Goal: Task Accomplishment & Management: Use online tool/utility

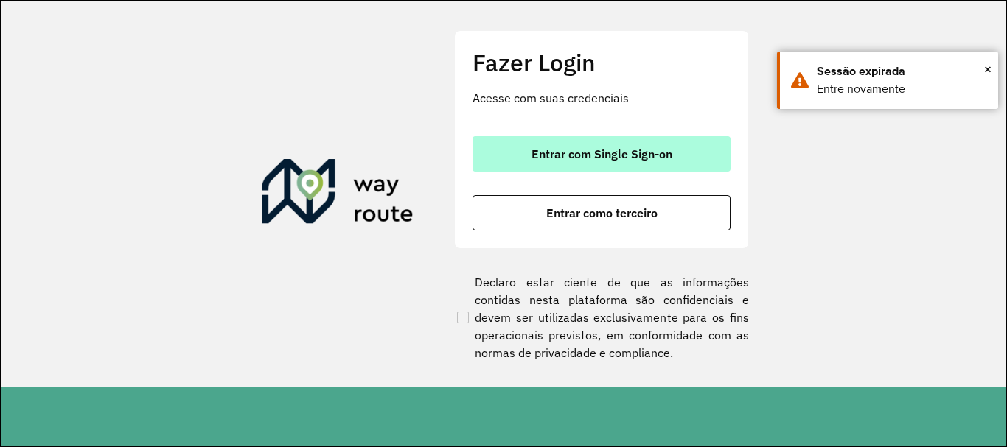
click at [651, 160] on span "Entrar com Single Sign-on" at bounding box center [601, 154] width 141 height 12
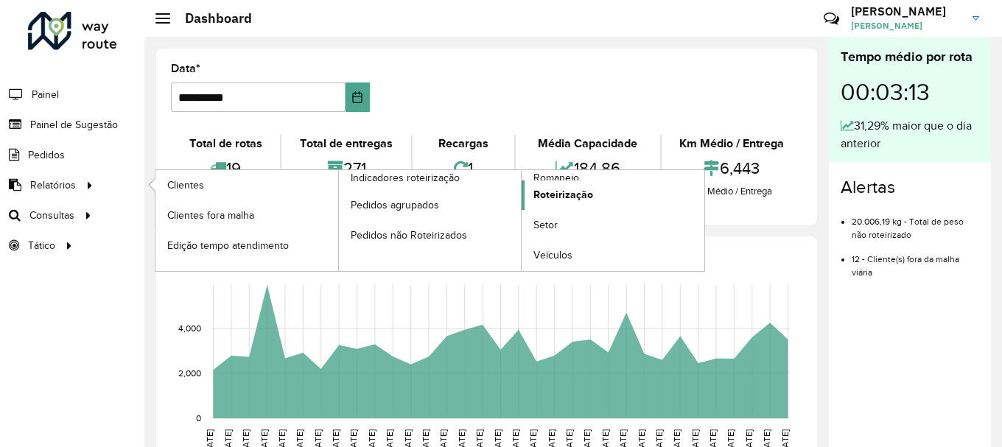
click at [579, 192] on span "Roteirização" at bounding box center [564, 194] width 60 height 15
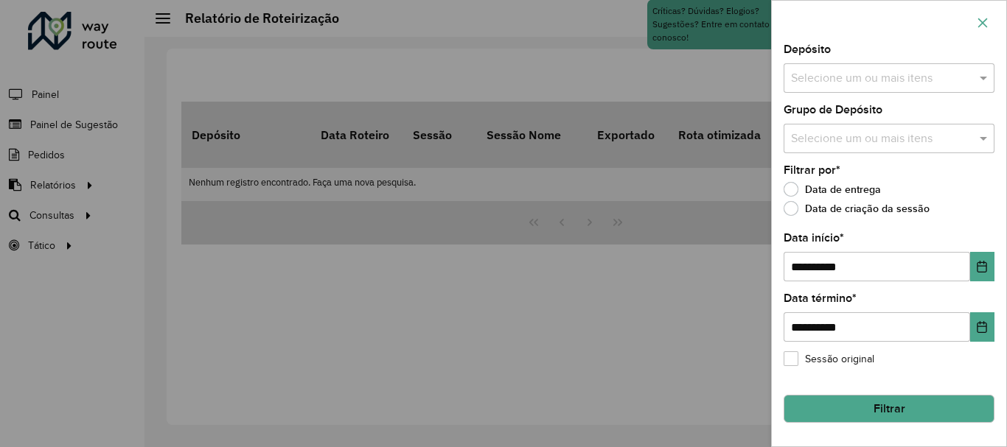
click at [988, 16] on button "button" at bounding box center [983, 23] width 24 height 24
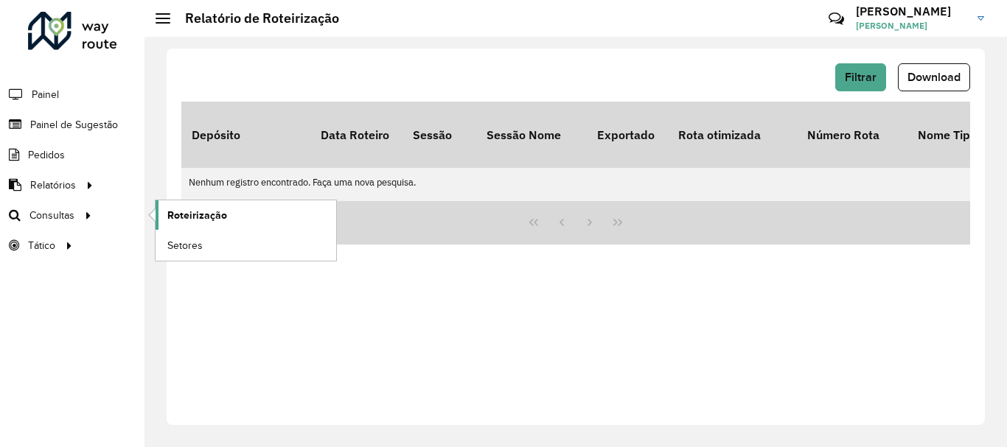
click at [180, 214] on span "Roteirização" at bounding box center [197, 215] width 60 height 15
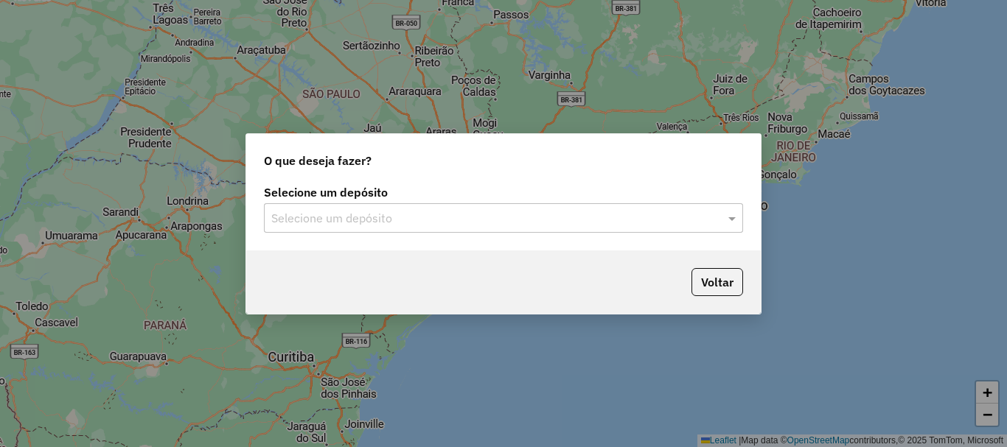
click at [505, 214] on input "text" at bounding box center [488, 219] width 435 height 18
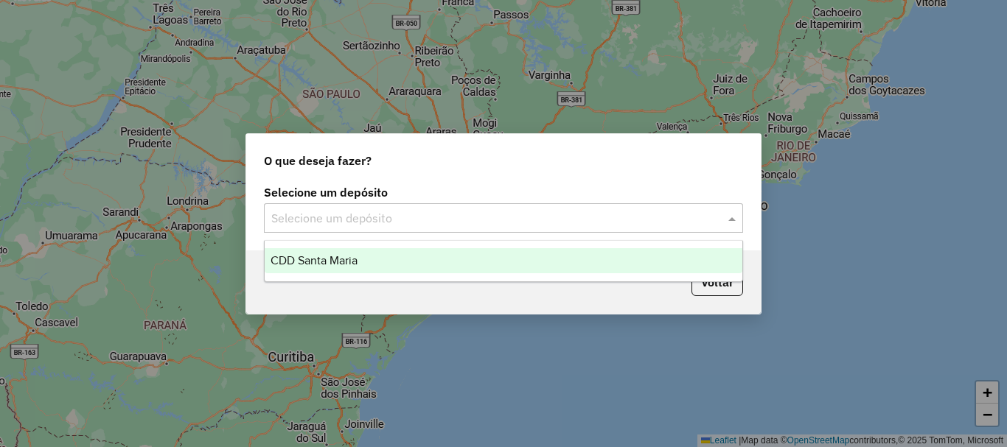
click at [402, 256] on div "CDD Santa Maria" at bounding box center [504, 260] width 478 height 25
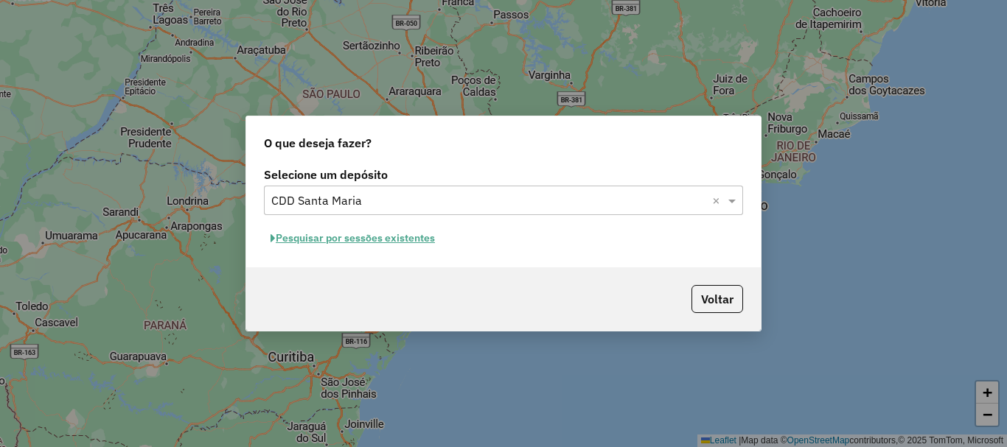
click at [411, 240] on button "Pesquisar por sessões existentes" at bounding box center [353, 238] width 178 height 23
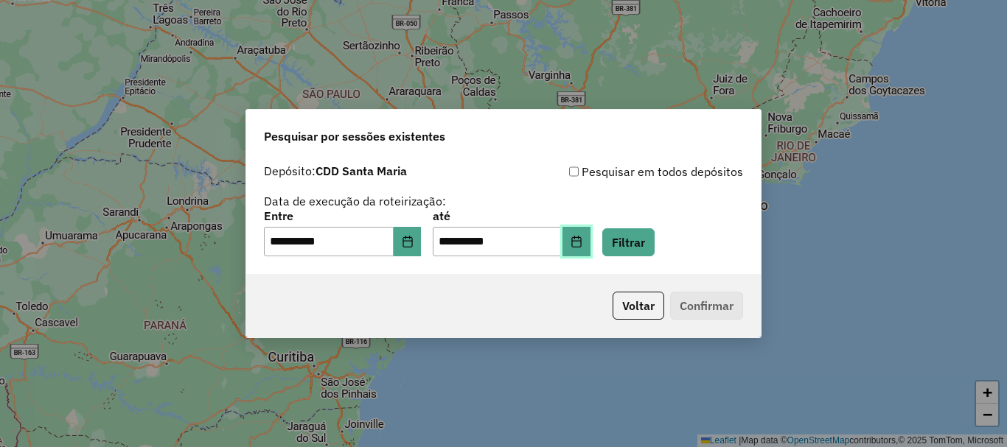
click at [582, 246] on icon "Choose Date" at bounding box center [576, 242] width 12 height 12
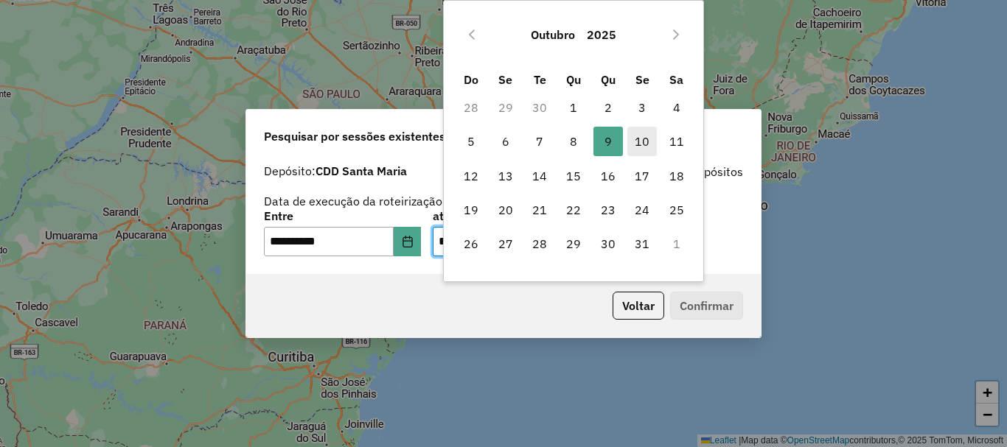
click at [640, 139] on span "10" at bounding box center [641, 141] width 29 height 29
type input "**********"
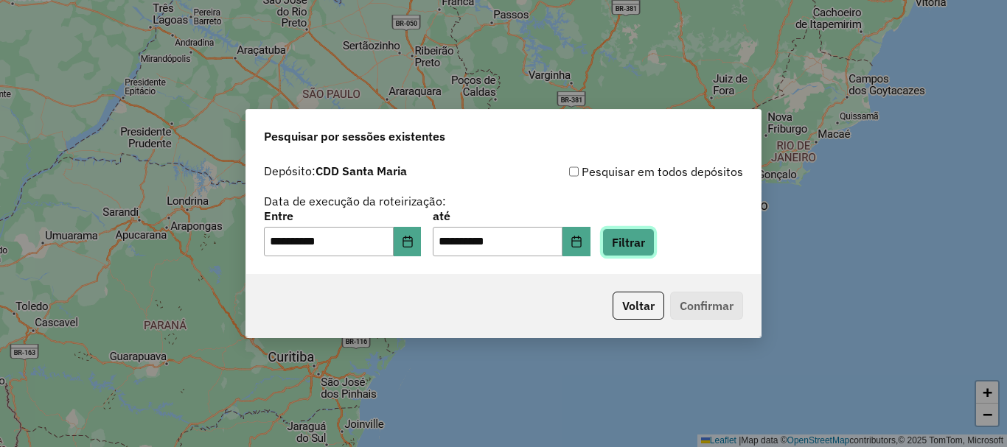
click at [646, 240] on button "Filtrar" at bounding box center [628, 242] width 52 height 28
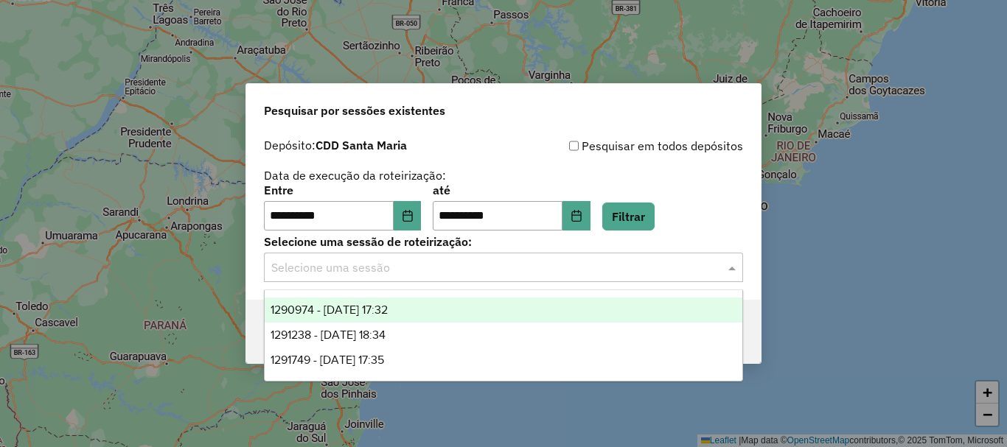
click at [671, 268] on input "text" at bounding box center [488, 268] width 435 height 18
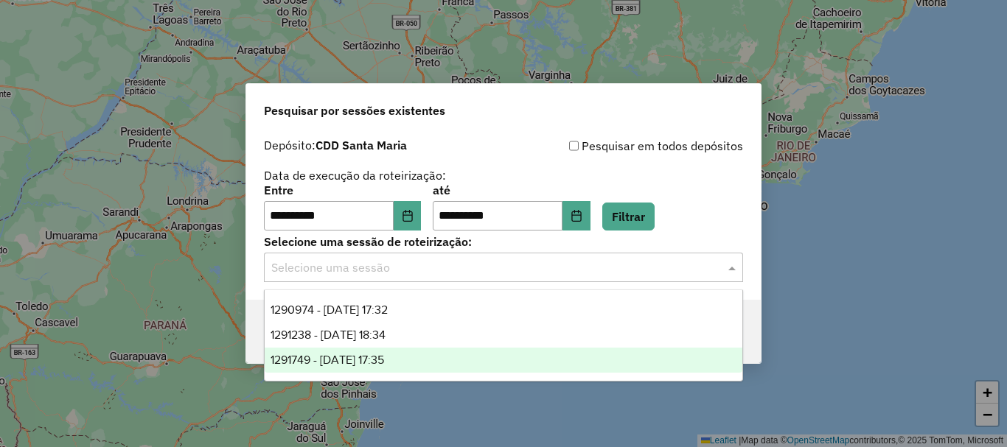
click at [421, 363] on div "1291749 - 10/10/2025 17:35" at bounding box center [504, 360] width 478 height 25
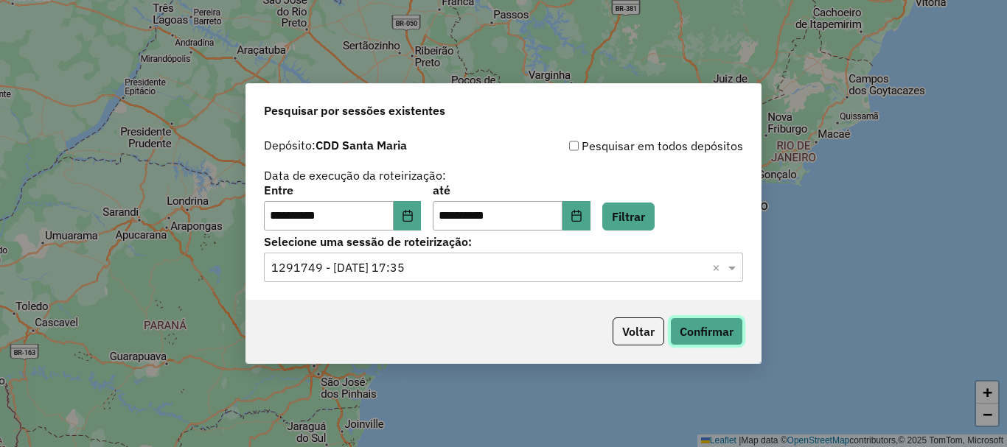
click at [735, 325] on button "Confirmar" at bounding box center [706, 332] width 73 height 28
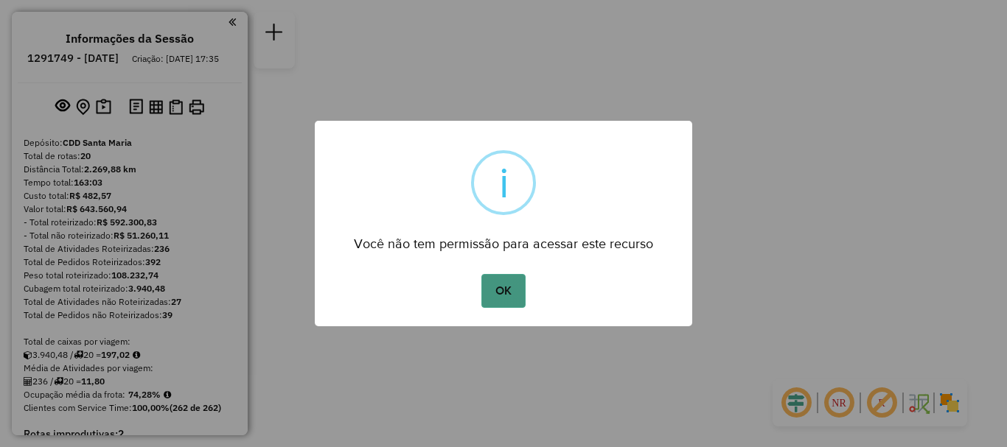
click at [511, 297] on button "OK" at bounding box center [502, 291] width 43 height 34
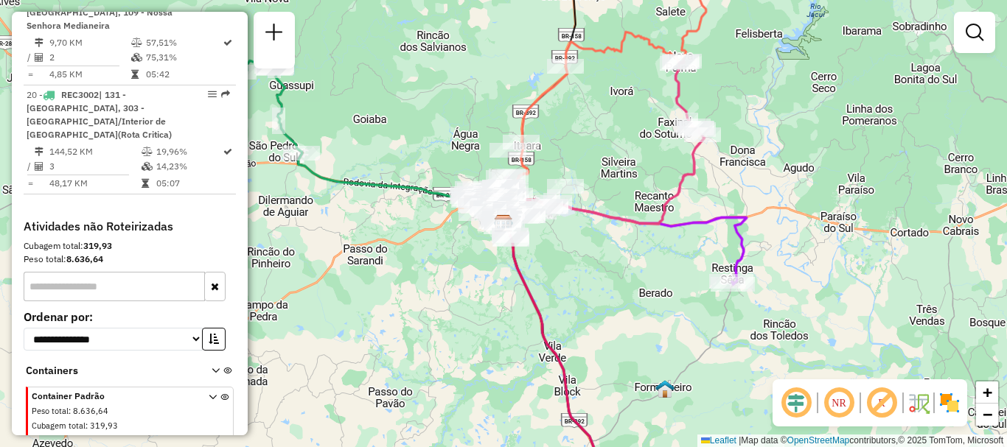
scroll to position [2211, 0]
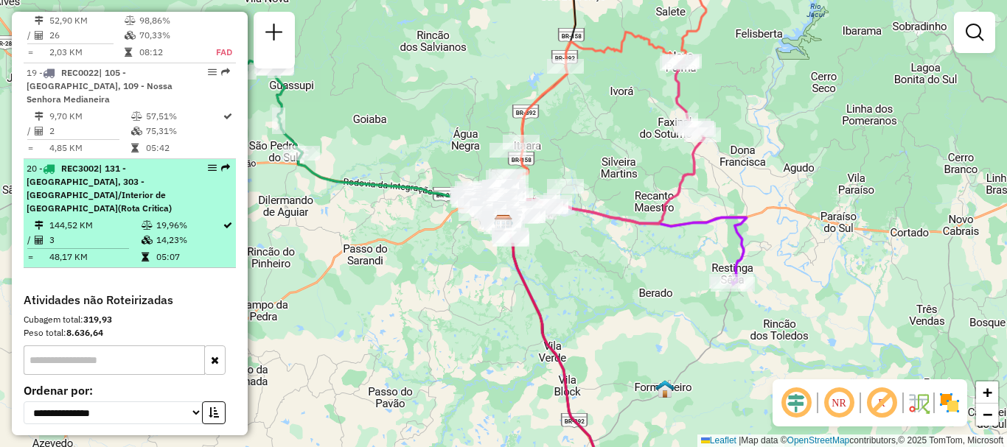
click at [142, 162] on div "20 - REC3002 | 131 - [GEOGRAPHIC_DATA], 303 - [GEOGRAPHIC_DATA]/Interior de [GE…" at bounding box center [105, 188] width 156 height 53
select select "**********"
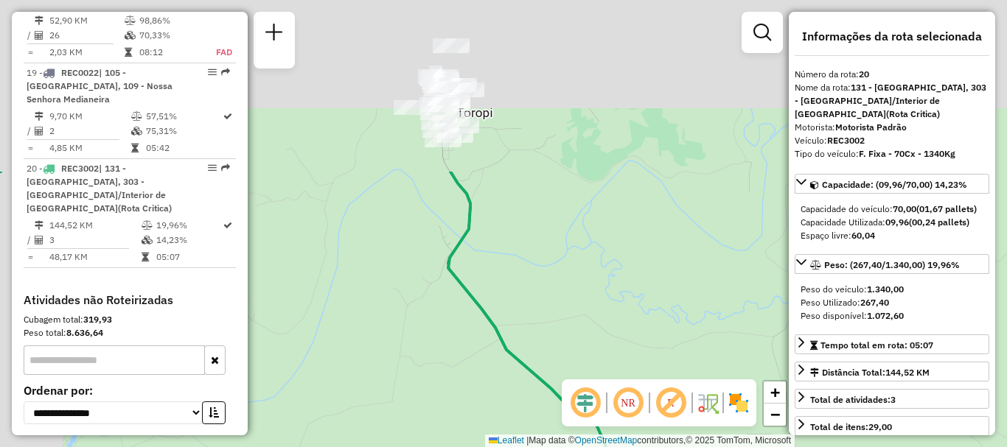
drag, startPoint x: 384, startPoint y: 152, endPoint x: 452, endPoint y: 368, distance: 227.2
click at [452, 368] on div "Janela de atendimento Grade de atendimento Capacidade Transportadoras Veículos …" at bounding box center [503, 223] width 1007 height 447
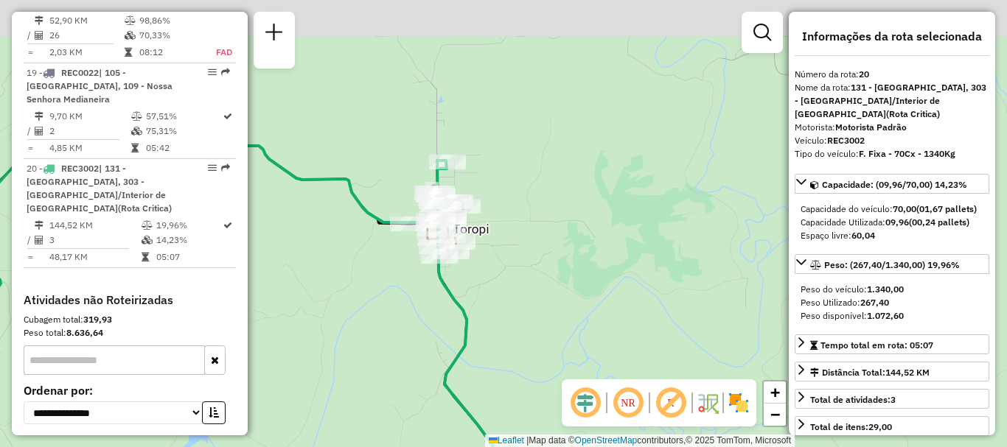
drag, startPoint x: 503, startPoint y: 212, endPoint x: 497, endPoint y: 319, distance: 107.8
click at [497, 319] on div "Janela de atendimento Grade de atendimento Capacidade Transportadoras Veículos …" at bounding box center [503, 223] width 1007 height 447
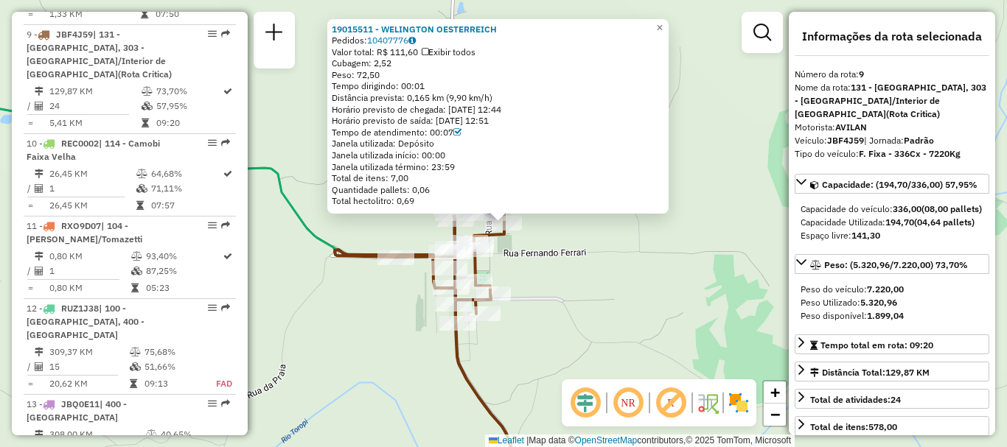
scroll to position [147, 0]
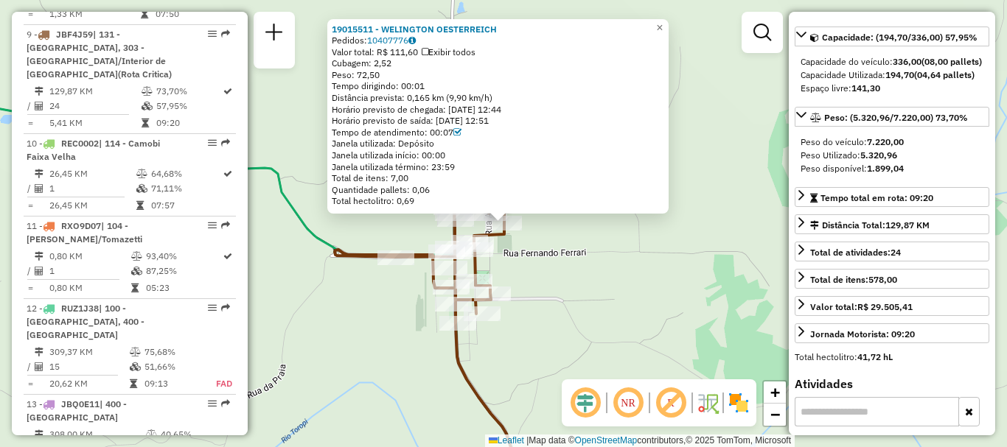
click at [405, 312] on div "19015511 - WELINGTON OESTERREICH Pedidos: 10407776 Valor total: R$ 111,60 Exibi…" at bounding box center [503, 223] width 1007 height 447
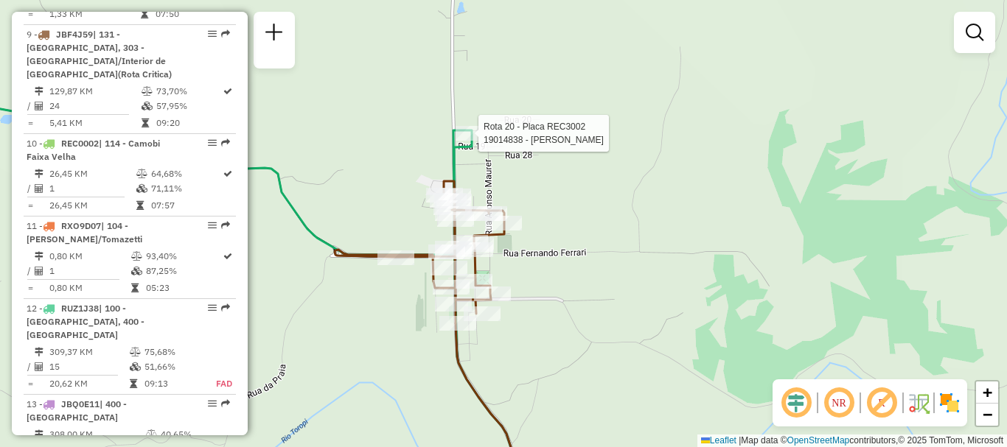
select select "**********"
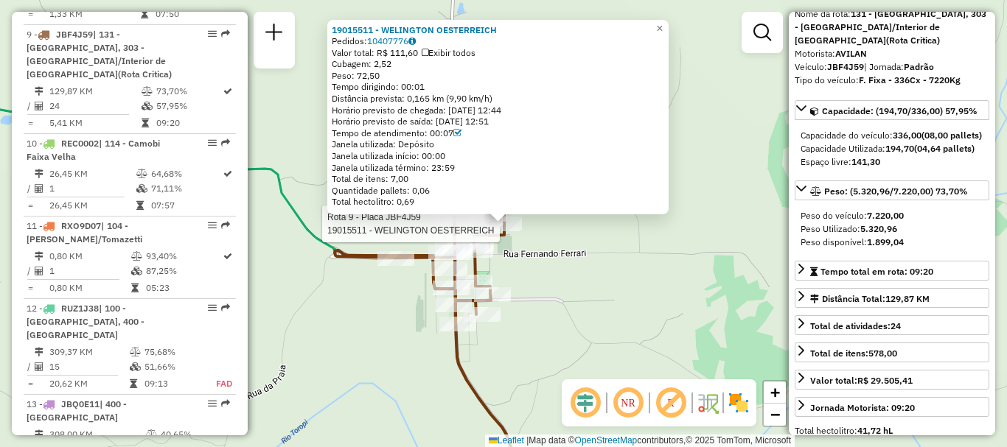
scroll to position [0, 0]
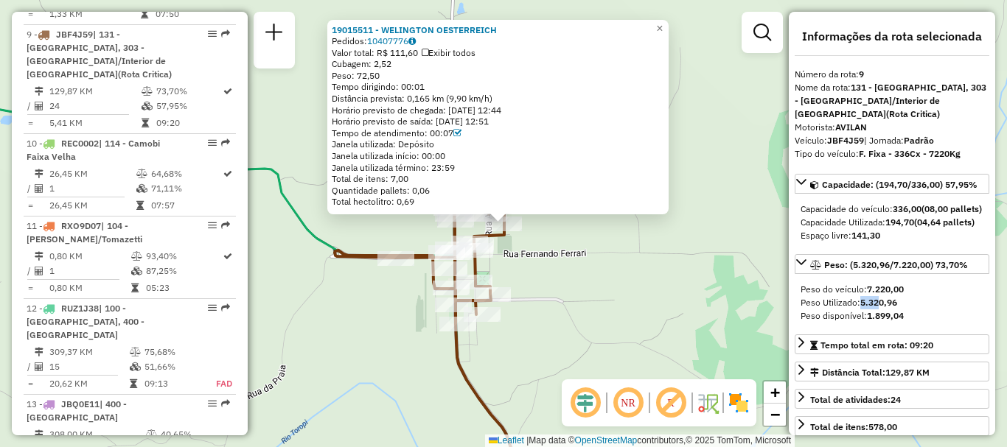
drag, startPoint x: 861, startPoint y: 321, endPoint x: 878, endPoint y: 321, distance: 17.7
click at [878, 308] on strong "5.320,96" at bounding box center [878, 302] width 37 height 11
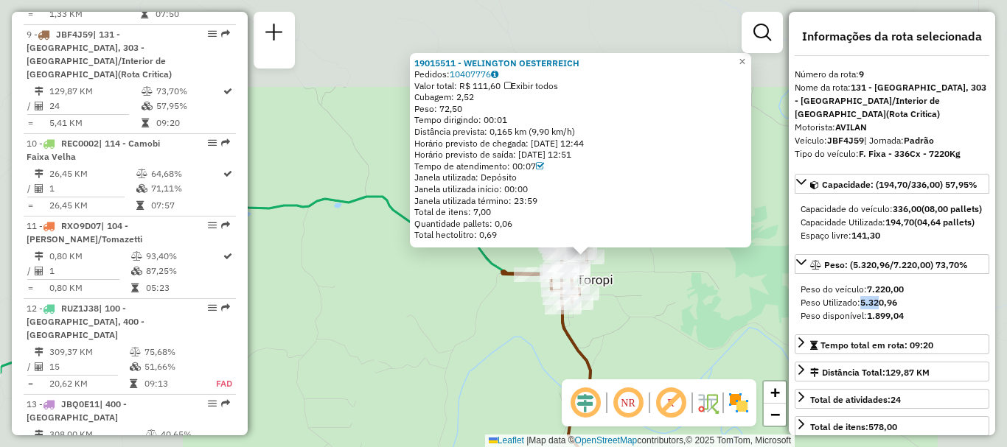
click at [669, 292] on div "19015511 - WELINGTON OESTERREICH Pedidos: 10407776 Valor total: R$ 111,60 Exibi…" at bounding box center [503, 223] width 1007 height 447
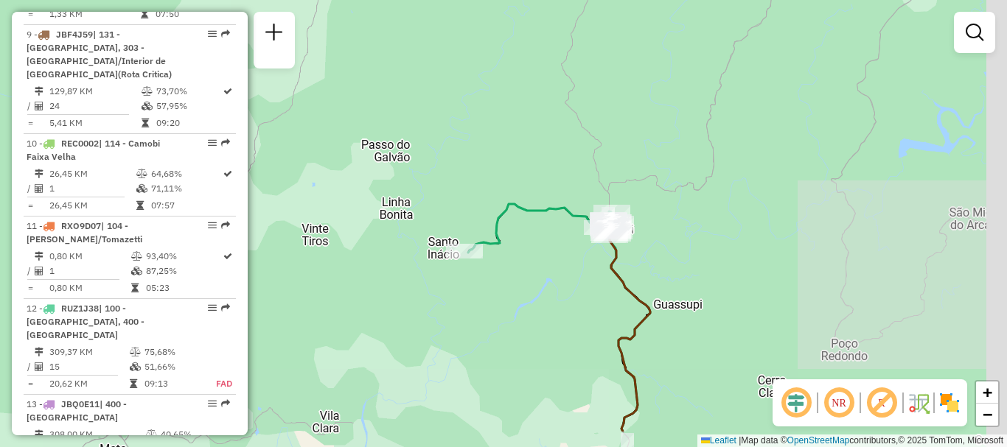
drag, startPoint x: 511, startPoint y: 384, endPoint x: 493, endPoint y: 341, distance: 46.5
click at [493, 341] on div "Janela de atendimento Grade de atendimento Capacidade Transportadoras Veículos …" at bounding box center [503, 223] width 1007 height 447
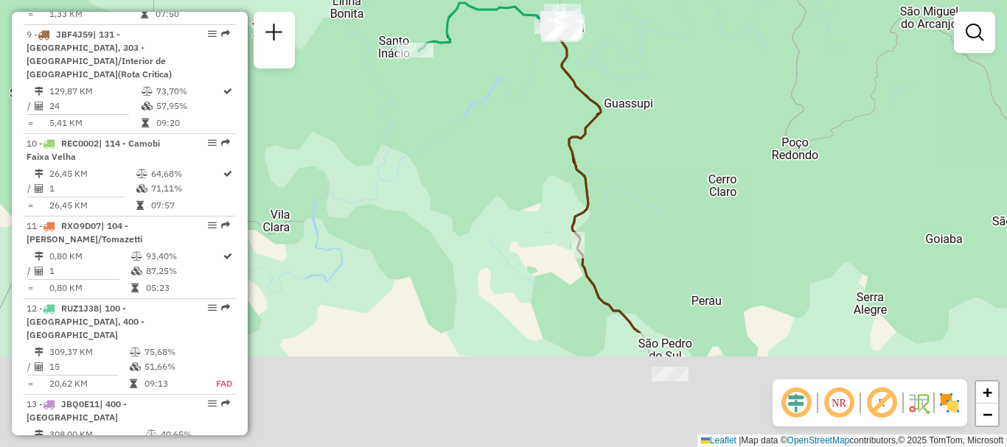
drag, startPoint x: 516, startPoint y: 355, endPoint x: 485, endPoint y: 197, distance: 161.4
click at [485, 197] on div "Janela de atendimento Grade de atendimento Capacidade Transportadoras Veículos …" at bounding box center [503, 223] width 1007 height 447
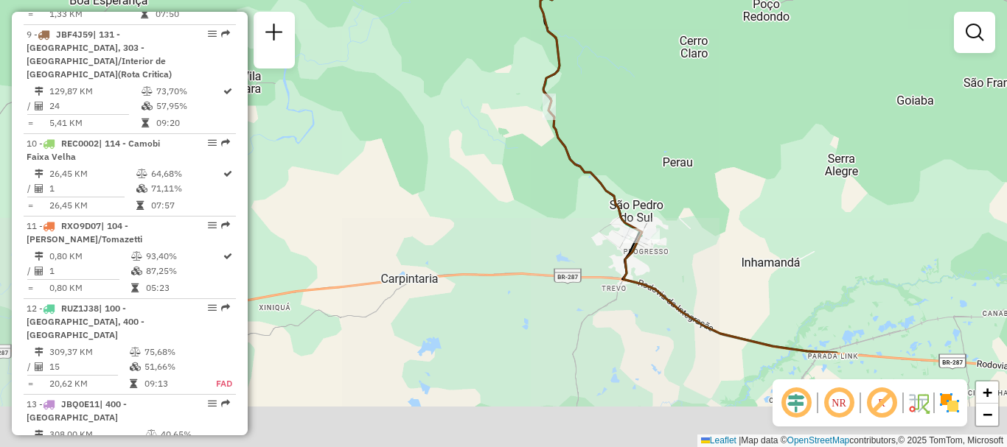
drag, startPoint x: 510, startPoint y: 279, endPoint x: 480, endPoint y: 126, distance: 155.5
click at [480, 126] on div "Janela de atendimento Grade de atendimento Capacidade Transportadoras Veículos …" at bounding box center [503, 223] width 1007 height 447
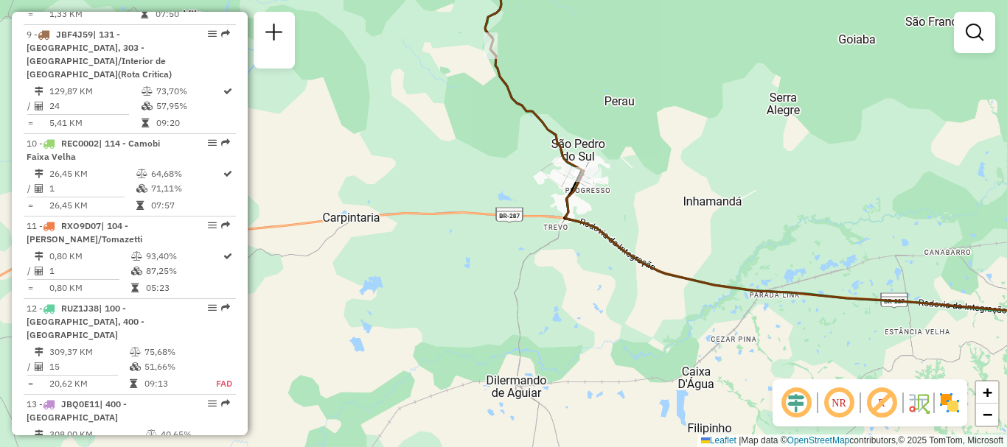
drag, startPoint x: 624, startPoint y: 270, endPoint x: 559, endPoint y: 209, distance: 89.1
click at [559, 209] on icon at bounding box center [766, 112] width 568 height 409
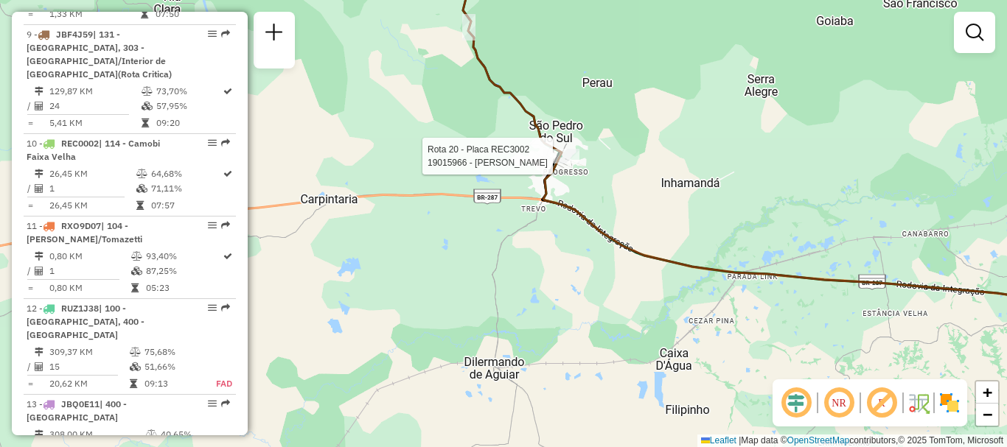
select select "**********"
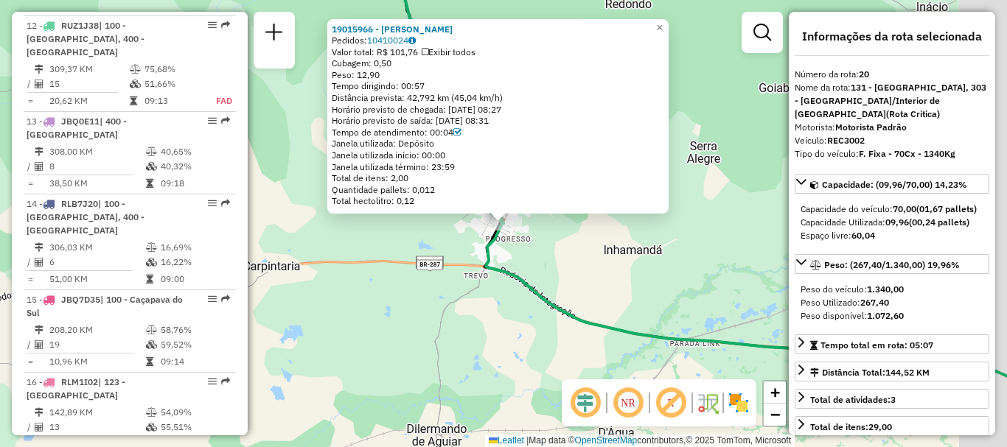
scroll to position [2300, 0]
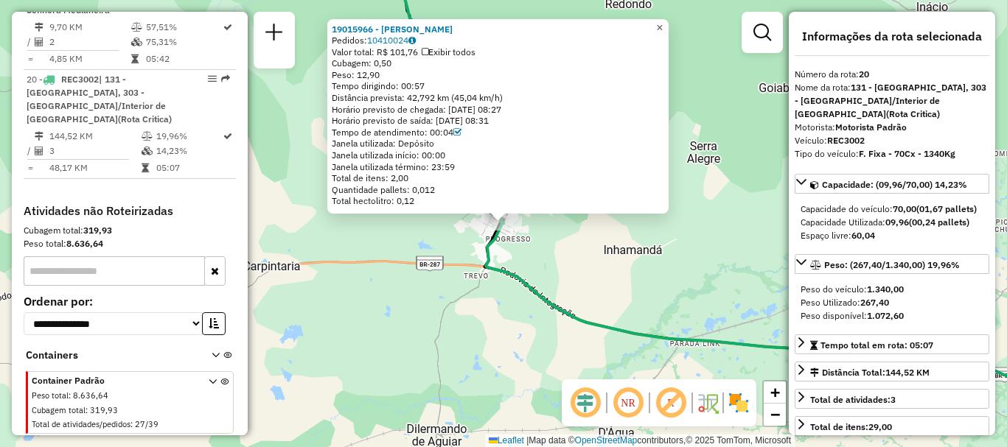
click at [663, 25] on span "×" at bounding box center [659, 27] width 7 height 13
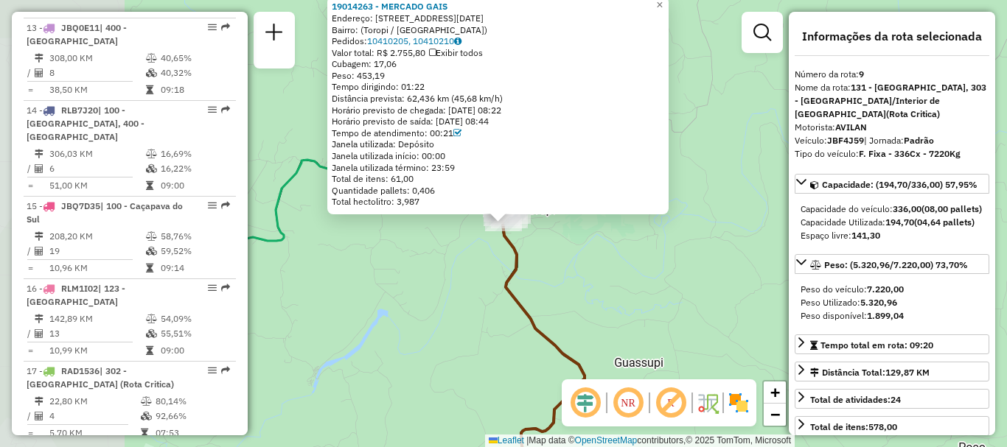
scroll to position [1357, 0]
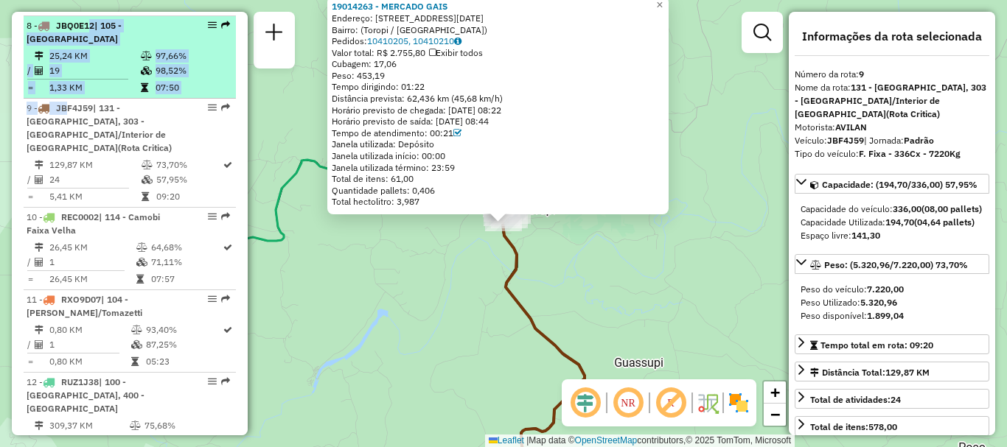
drag, startPoint x: 60, startPoint y: 19, endPoint x: 87, endPoint y: 19, distance: 26.5
click at [87, 19] on ul "1 - JBF4J56 | 102 - [GEOGRAPHIC_DATA], 104 - Lorenzi/Tomazetti 121,90 KM 75,42%…" at bounding box center [130, 251] width 212 height 1890
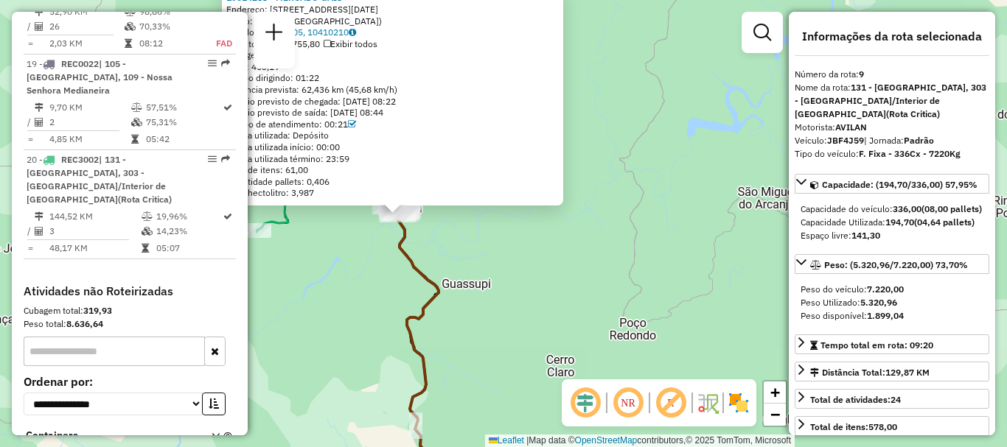
scroll to position [2146, 0]
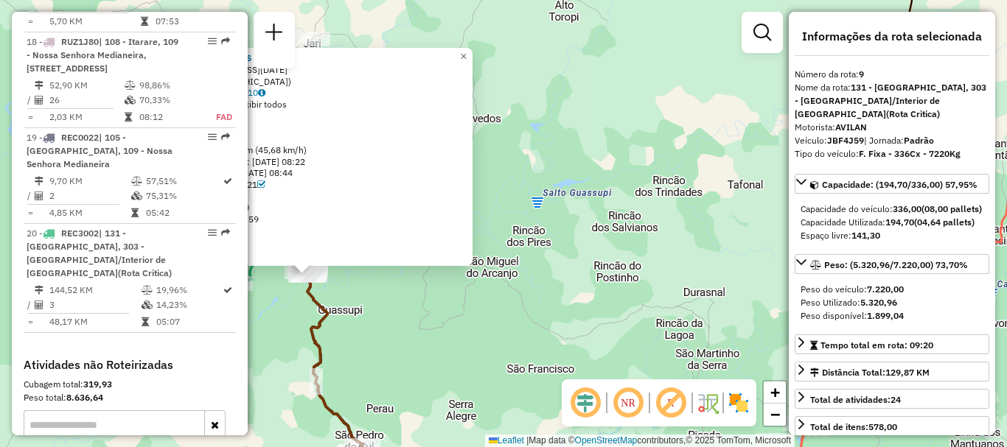
click at [307, 273] on div at bounding box center [302, 264] width 18 height 18
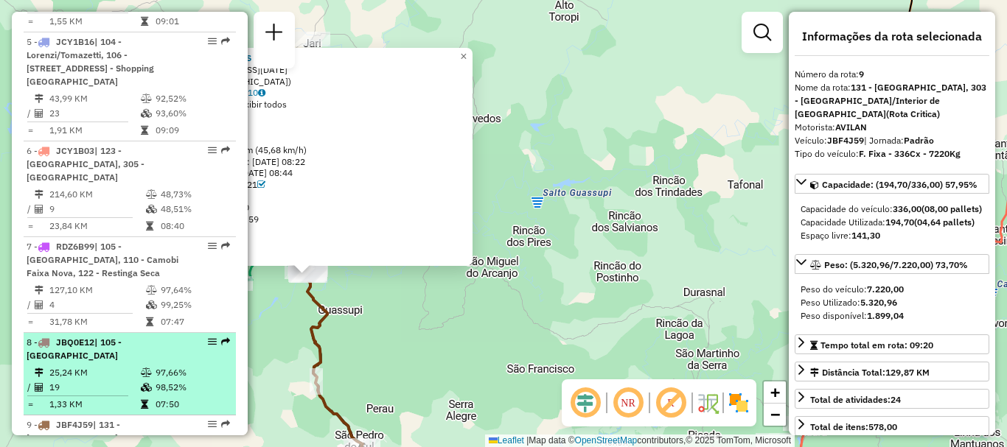
scroll to position [1041, 0]
